Goal: Information Seeking & Learning: Learn about a topic

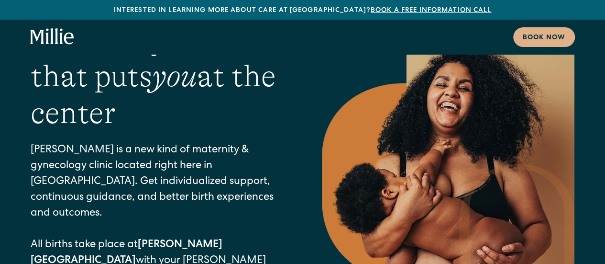
scroll to position [96, 0]
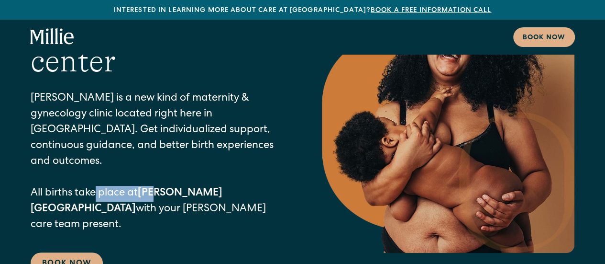
drag, startPoint x: 96, startPoint y: 173, endPoint x: 155, endPoint y: 184, distance: 60.4
click at [155, 184] on p "Millie is a new kind of maternity & gynecology clinic located right here in Ber…" at bounding box center [157, 162] width 253 height 142
click at [169, 195] on p "Millie is a new kind of maternity & gynecology clinic located right here in Ber…" at bounding box center [157, 162] width 253 height 142
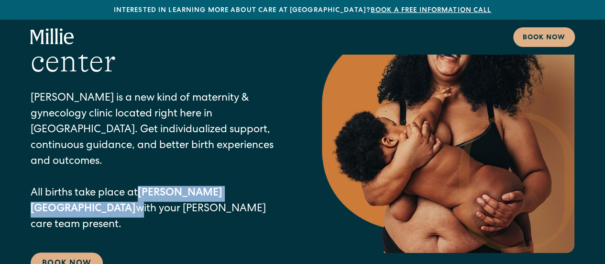
drag, startPoint x: 238, startPoint y: 177, endPoint x: 144, endPoint y: 177, distance: 93.8
click at [144, 177] on p "Millie is a new kind of maternity & gynecology clinic located right here in Ber…" at bounding box center [157, 162] width 253 height 142
copy p "[PERSON_NAME][GEOGRAPHIC_DATA]"
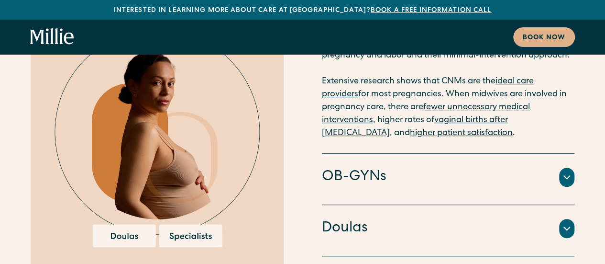
scroll to position [2010, 0]
click at [355, 167] on h4 "OB-GYNs" at bounding box center [354, 177] width 65 height 20
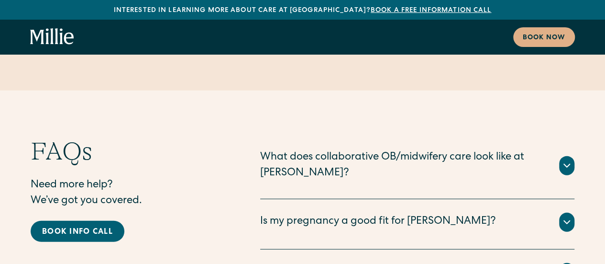
scroll to position [4706, 0]
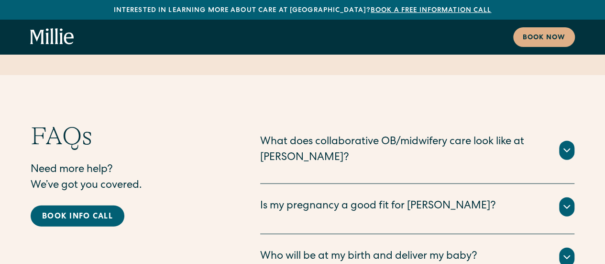
click at [352, 249] on div "Who will be at my birth and deliver my baby?" at bounding box center [368, 257] width 217 height 16
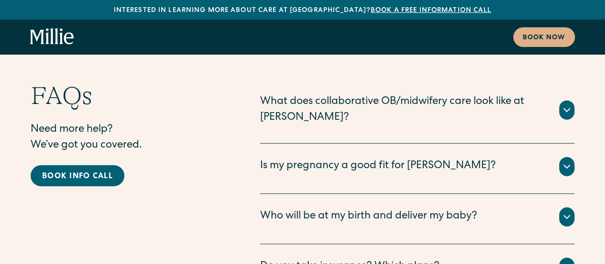
scroll to position [4802, 0]
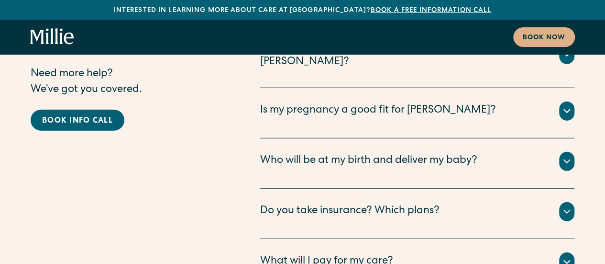
click at [353, 203] on div "Do you take insurance? Which plans?" at bounding box center [349, 211] width 179 height 16
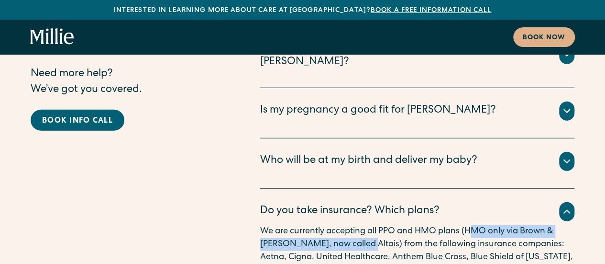
drag, startPoint x: 474, startPoint y: 132, endPoint x: 393, endPoint y: 146, distance: 81.6
click at [362, 225] on p "We are currently accepting all PPO and HMO plans (HMO only via Brown & [PERSON_…" at bounding box center [417, 257] width 314 height 65
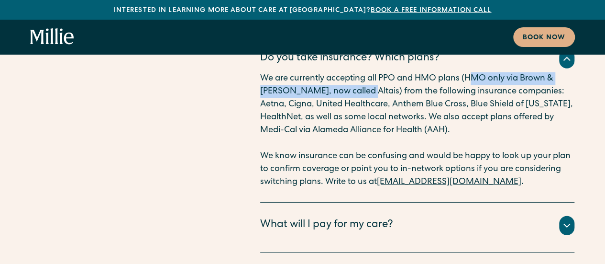
scroll to position [5041, 0]
